Goal: Find specific page/section: Find specific page/section

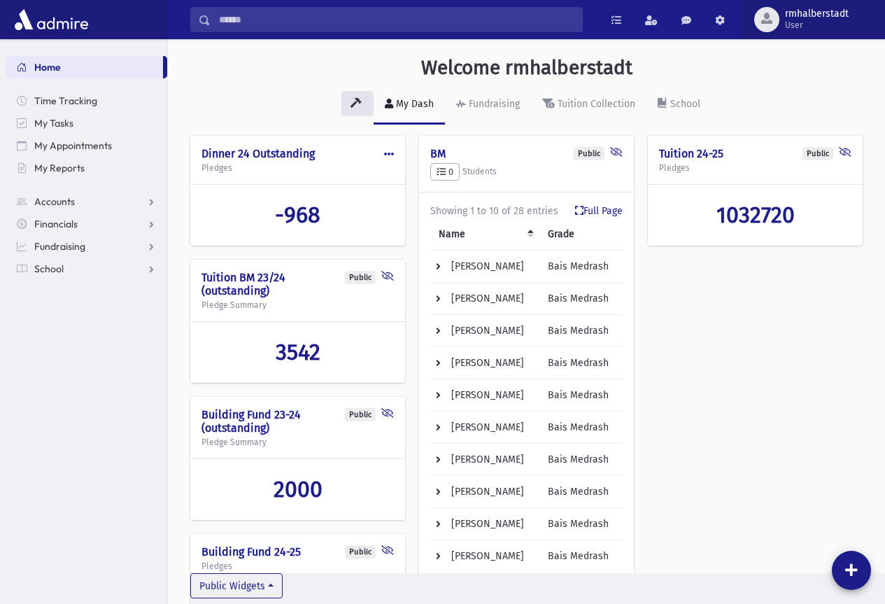
click at [788, 20] on span "rmhalberstadt User" at bounding box center [822, 19] width 86 height 22
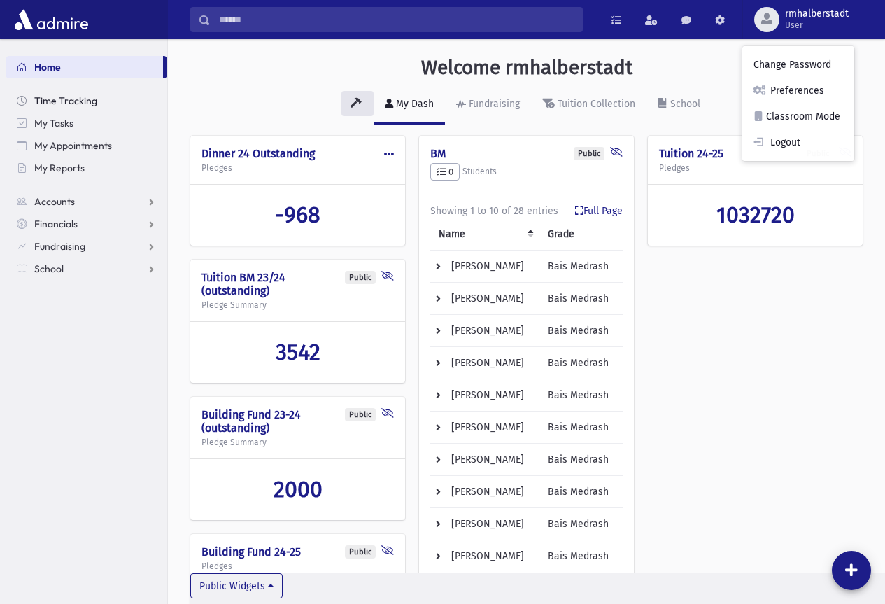
click at [52, 100] on span "Time Tracking" at bounding box center [65, 100] width 63 height 13
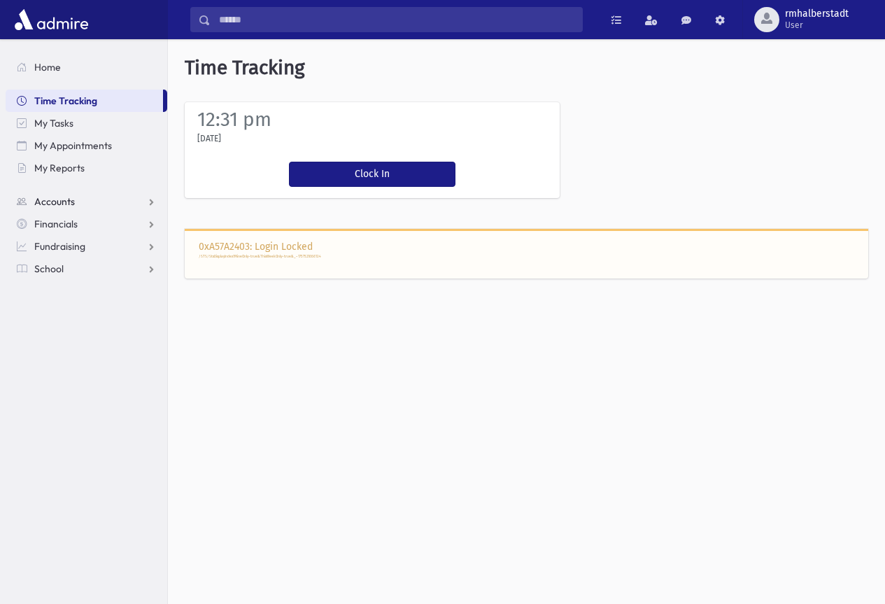
click at [60, 201] on span "Accounts" at bounding box center [54, 201] width 41 height 13
click at [71, 220] on span "Account List" at bounding box center [69, 224] width 54 height 13
